Goal: Task Accomplishment & Management: Use online tool/utility

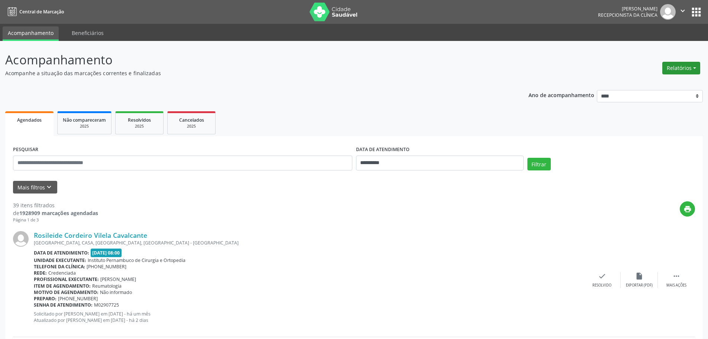
click at [676, 65] on button "Relatórios" at bounding box center [681, 68] width 38 height 13
click at [657, 84] on link "Agendamentos" at bounding box center [661, 84] width 80 height 10
select select "*"
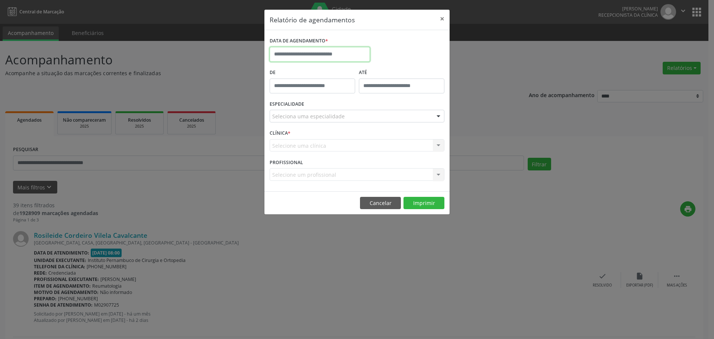
click at [335, 49] on input "text" at bounding box center [319, 54] width 100 height 15
click at [295, 152] on span "29" at bounding box center [294, 152] width 14 height 14
type input "**********"
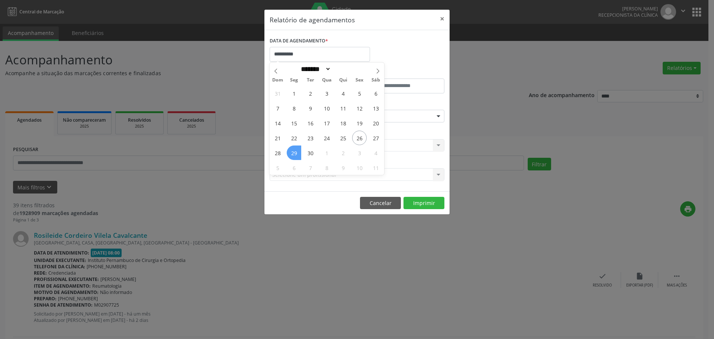
click at [295, 152] on span "29" at bounding box center [294, 152] width 14 height 14
click at [314, 110] on div "Seleciona uma especialidade" at bounding box center [356, 116] width 175 height 13
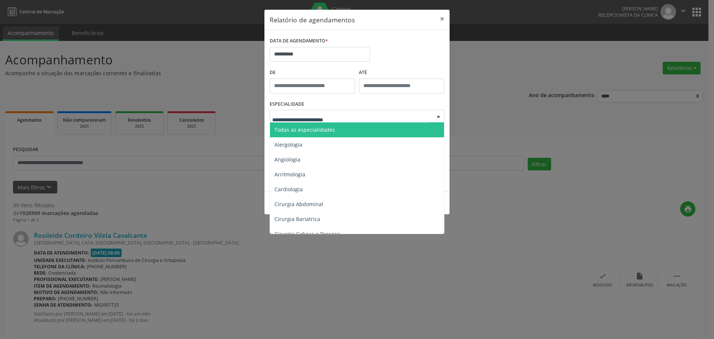
click at [314, 127] on span "Todas as especialidades" at bounding box center [304, 129] width 61 height 7
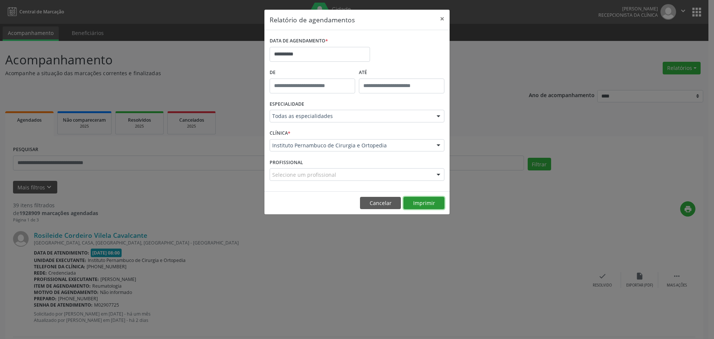
click at [443, 202] on button "Imprimir" at bounding box center [423, 203] width 41 height 13
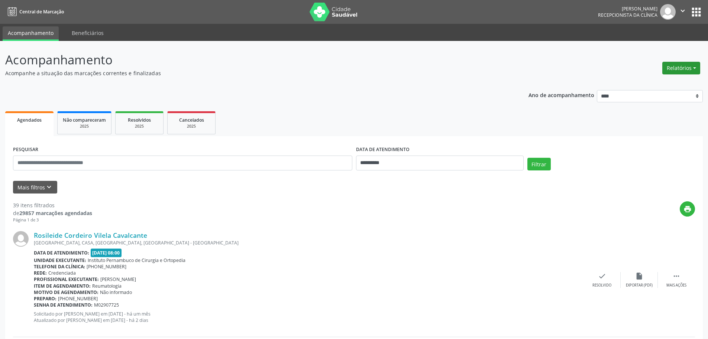
click at [681, 74] on button "Relatórios" at bounding box center [681, 68] width 38 height 13
click at [631, 88] on link "Agendamentos" at bounding box center [661, 84] width 80 height 10
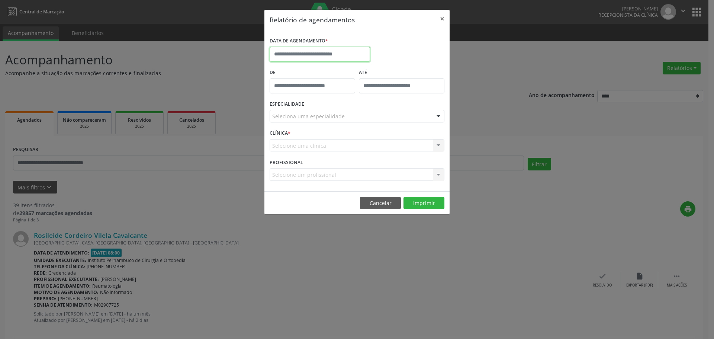
click at [346, 53] on input "text" at bounding box center [319, 54] width 100 height 15
click at [290, 152] on span "29" at bounding box center [294, 152] width 14 height 14
type input "**********"
click at [343, 112] on div "Seleciona uma especialidade" at bounding box center [356, 116] width 175 height 13
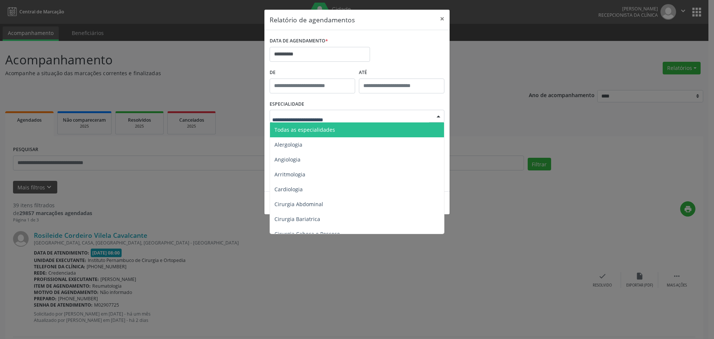
click at [339, 129] on span "Todas as especialidades" at bounding box center [357, 129] width 175 height 15
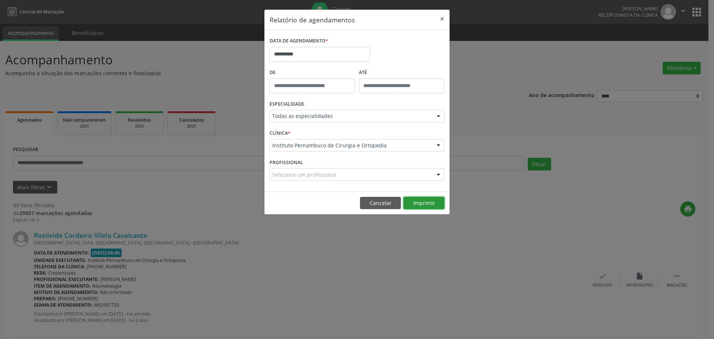
click at [416, 197] on button "Imprimir" at bounding box center [423, 203] width 41 height 13
click at [308, 55] on input "**********" at bounding box center [319, 54] width 100 height 15
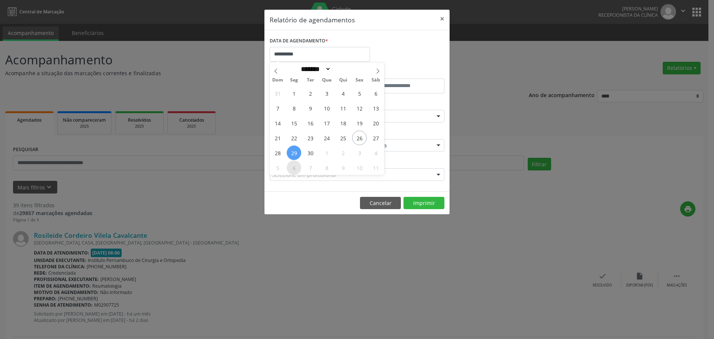
click at [294, 169] on span "6" at bounding box center [294, 167] width 14 height 14
type input "**********"
click at [294, 169] on span "6" at bounding box center [294, 167] width 14 height 14
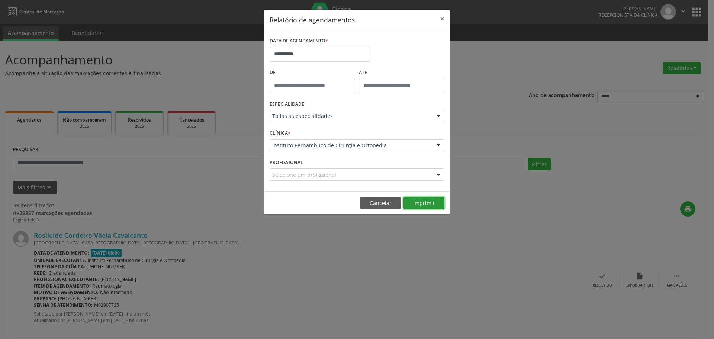
click at [414, 200] on button "Imprimir" at bounding box center [423, 203] width 41 height 13
click at [307, 52] on input "**********" at bounding box center [319, 54] width 100 height 15
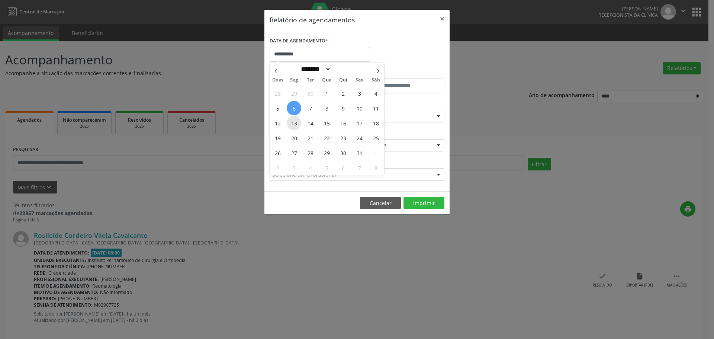
click at [291, 126] on span "13" at bounding box center [294, 123] width 14 height 14
type input "**********"
click at [291, 126] on span "13" at bounding box center [294, 123] width 14 height 14
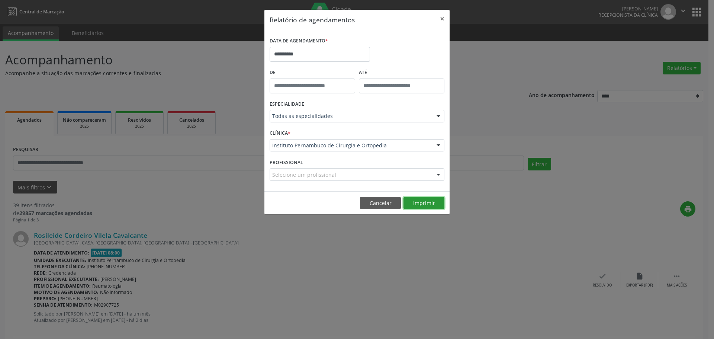
click at [418, 204] on button "Imprimir" at bounding box center [423, 203] width 41 height 13
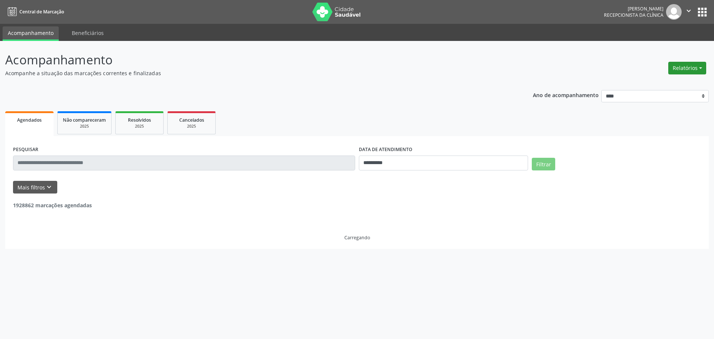
click at [685, 64] on button "Relatórios" at bounding box center [687, 68] width 38 height 13
click at [664, 81] on link "Agendamentos" at bounding box center [666, 84] width 80 height 10
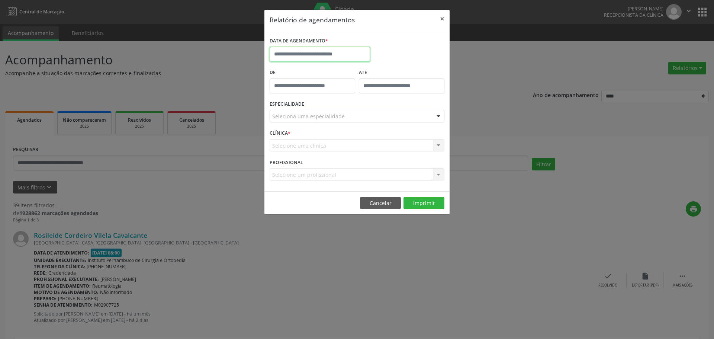
click at [349, 58] on input "text" at bounding box center [319, 54] width 100 height 15
click at [296, 156] on span "29" at bounding box center [294, 152] width 14 height 14
type input "**********"
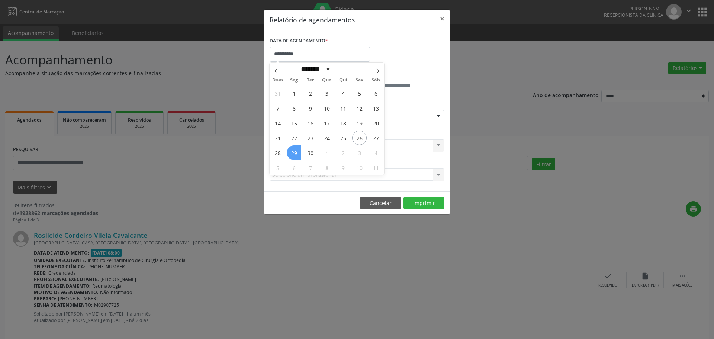
click at [296, 156] on span "29" at bounding box center [294, 152] width 14 height 14
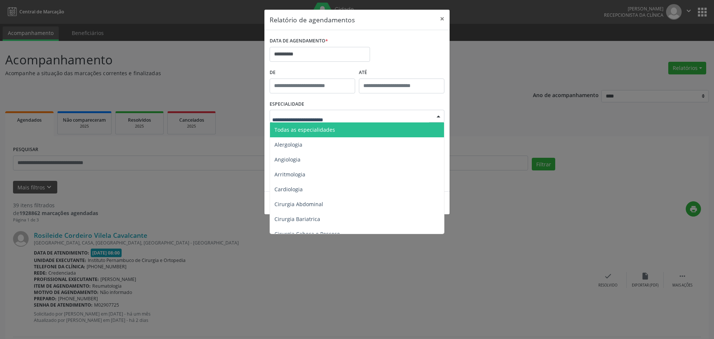
click at [336, 127] on span "Todas as especialidades" at bounding box center [357, 129] width 175 height 15
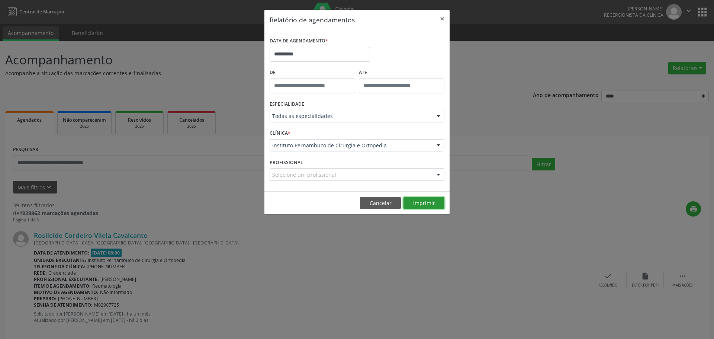
click at [418, 201] on button "Imprimir" at bounding box center [423, 203] width 41 height 13
